Goal: Navigation & Orientation: Find specific page/section

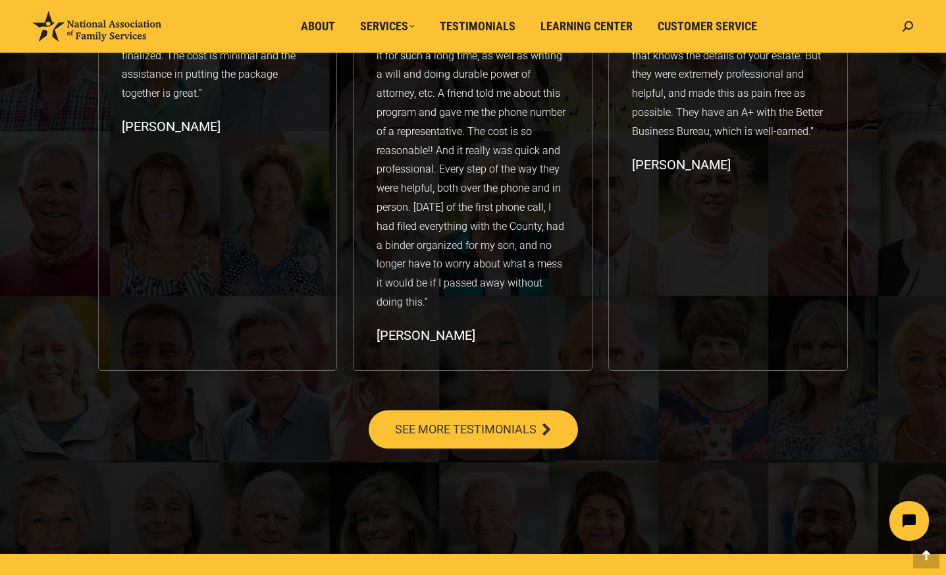
scroll to position [2236, 0]
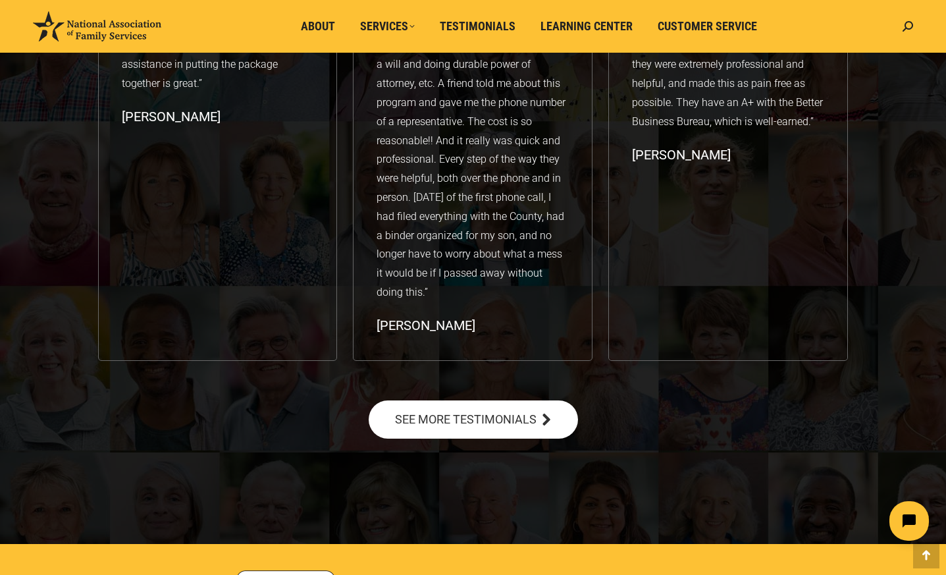
click at [513, 421] on span "SEE MORE TESTIMONIALS" at bounding box center [466, 420] width 142 height 12
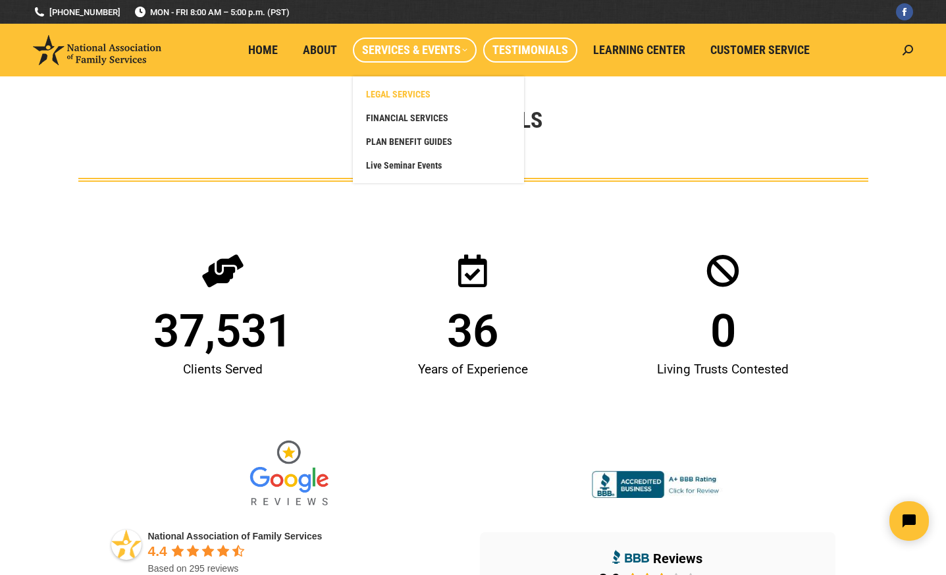
click at [412, 91] on span "LEGAL SERVICES" at bounding box center [398, 94] width 65 height 12
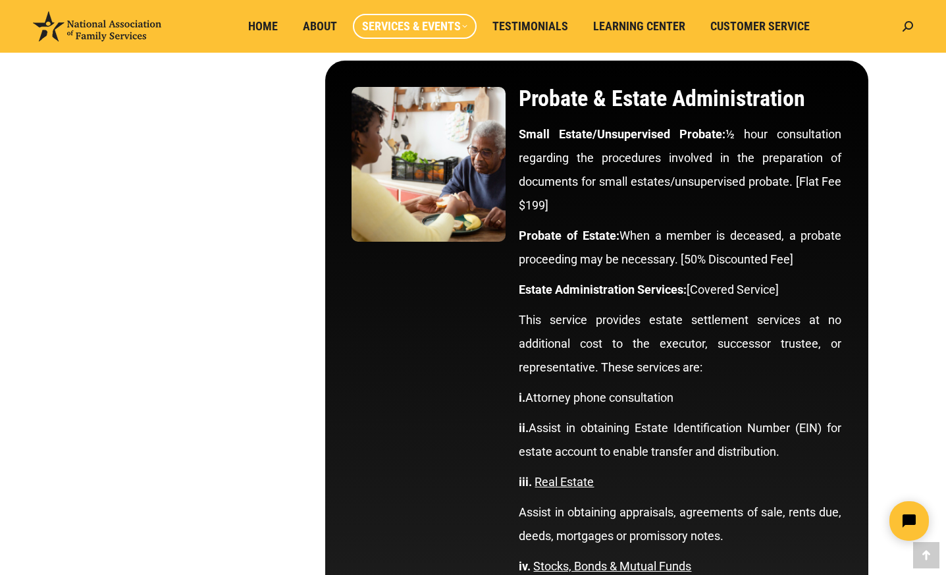
scroll to position [3814, 0]
